Goal: Transaction & Acquisition: Purchase product/service

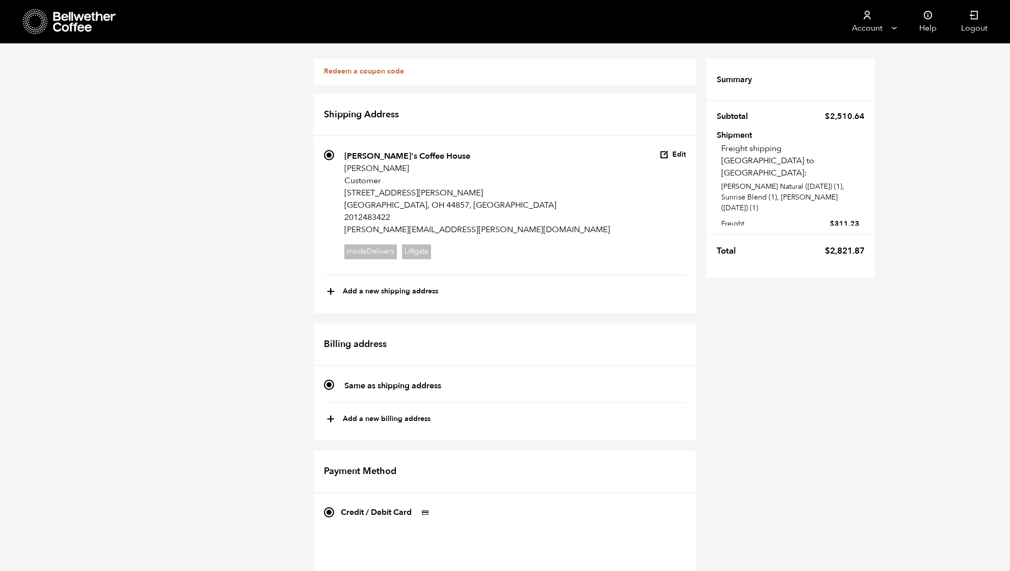
click at [68, 22] on icon at bounding box center [85, 22] width 64 height 20
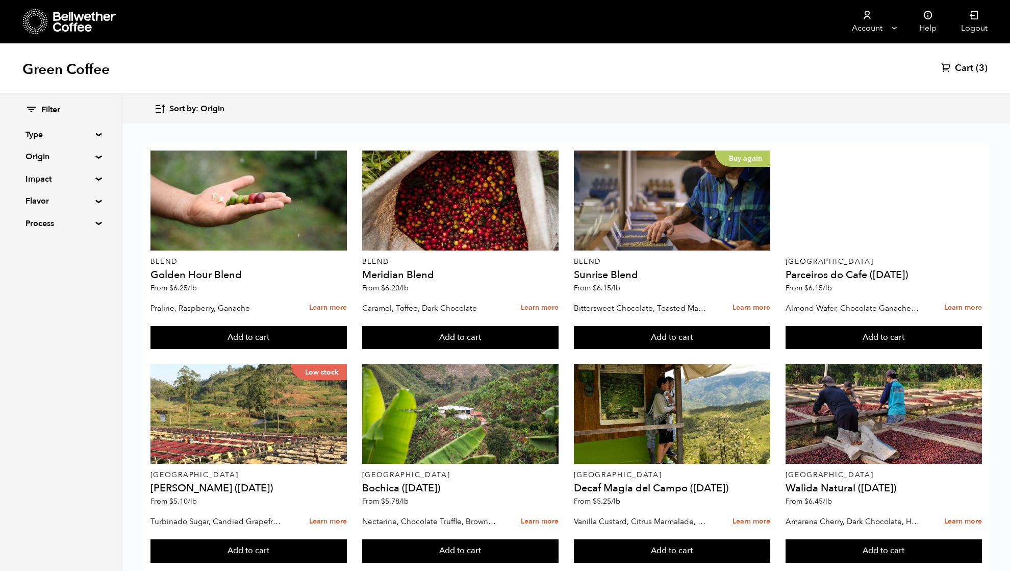
click at [967, 67] on span "Cart" at bounding box center [964, 68] width 18 height 12
